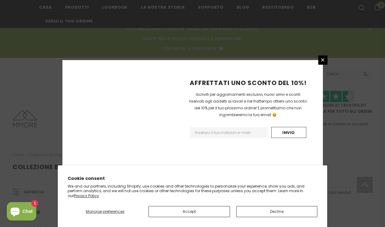
scroll to position [475, 0]
